Goal: Navigation & Orientation: Find specific page/section

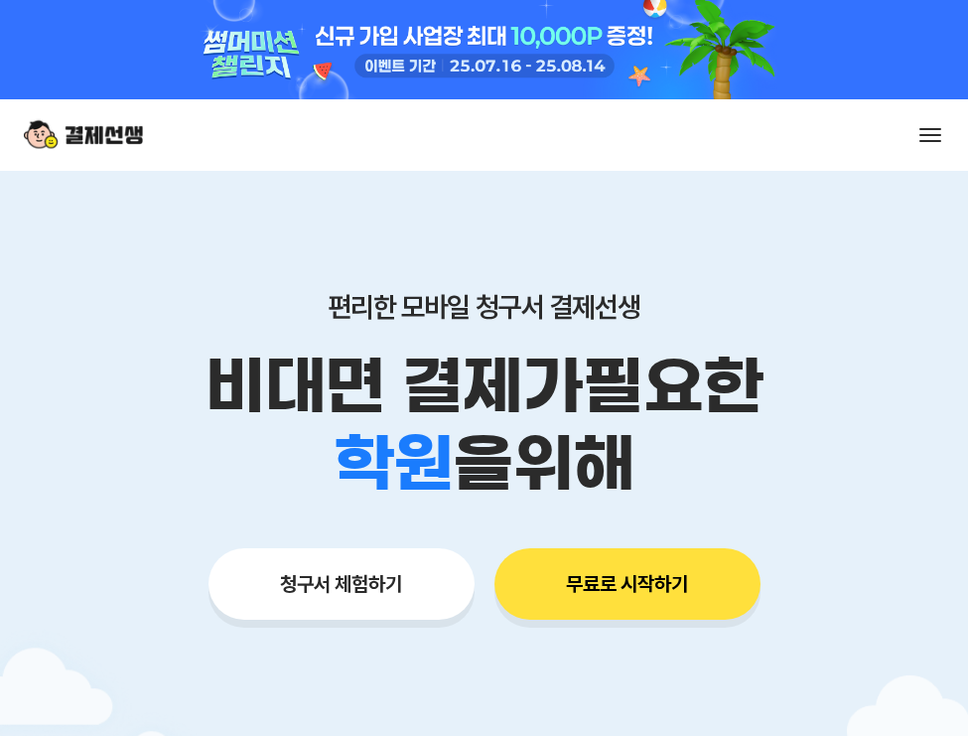
click at [950, 138] on div "서비스 소개 스토리 고객센터 매니저사이트 로그인 시작하기" at bounding box center [484, 134] width 968 height 71
click at [937, 140] on span at bounding box center [930, 141] width 22 height 2
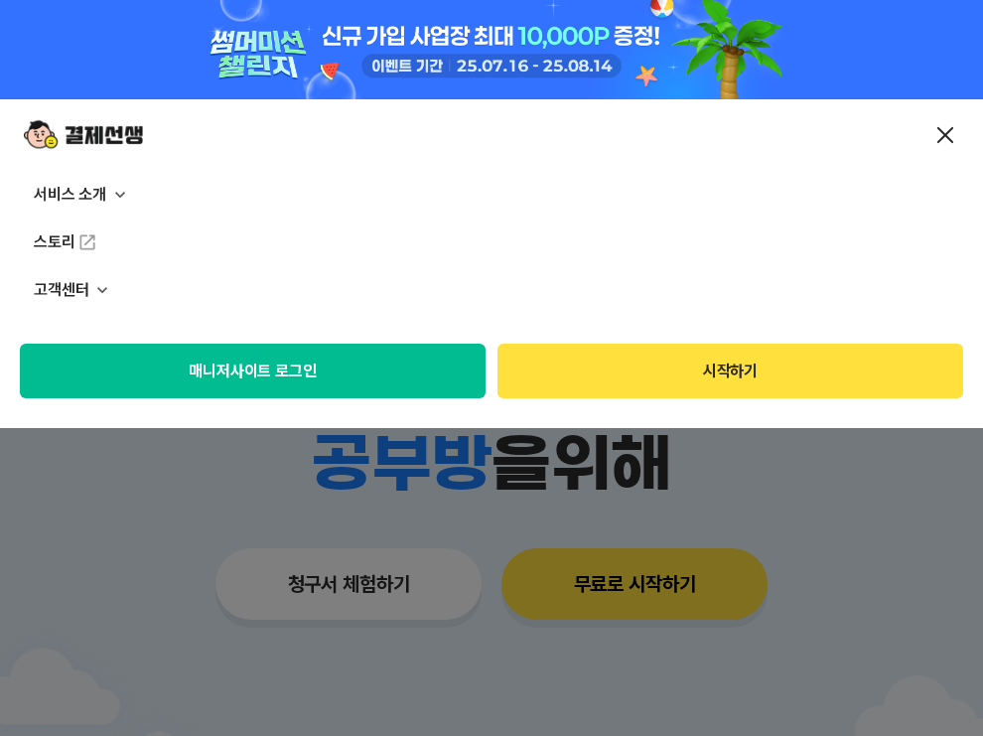
click at [425, 371] on button "매니저사이트 로그인" at bounding box center [253, 371] width 466 height 55
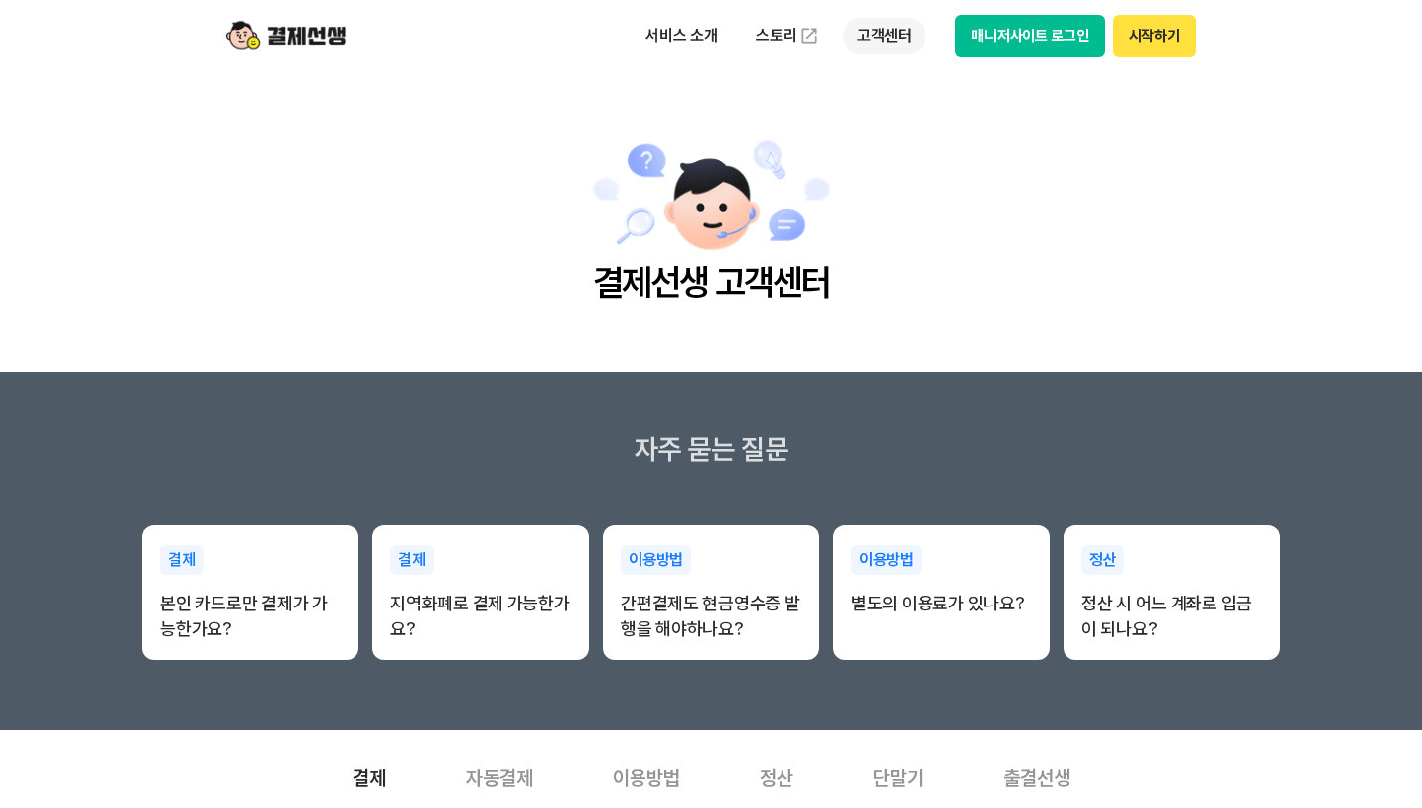
click at [888, 42] on p "고객센터" at bounding box center [884, 36] width 82 height 36
click at [1074, 43] on button "매니저사이트 로그인" at bounding box center [1030, 36] width 150 height 42
